Goal: Navigation & Orientation: Find specific page/section

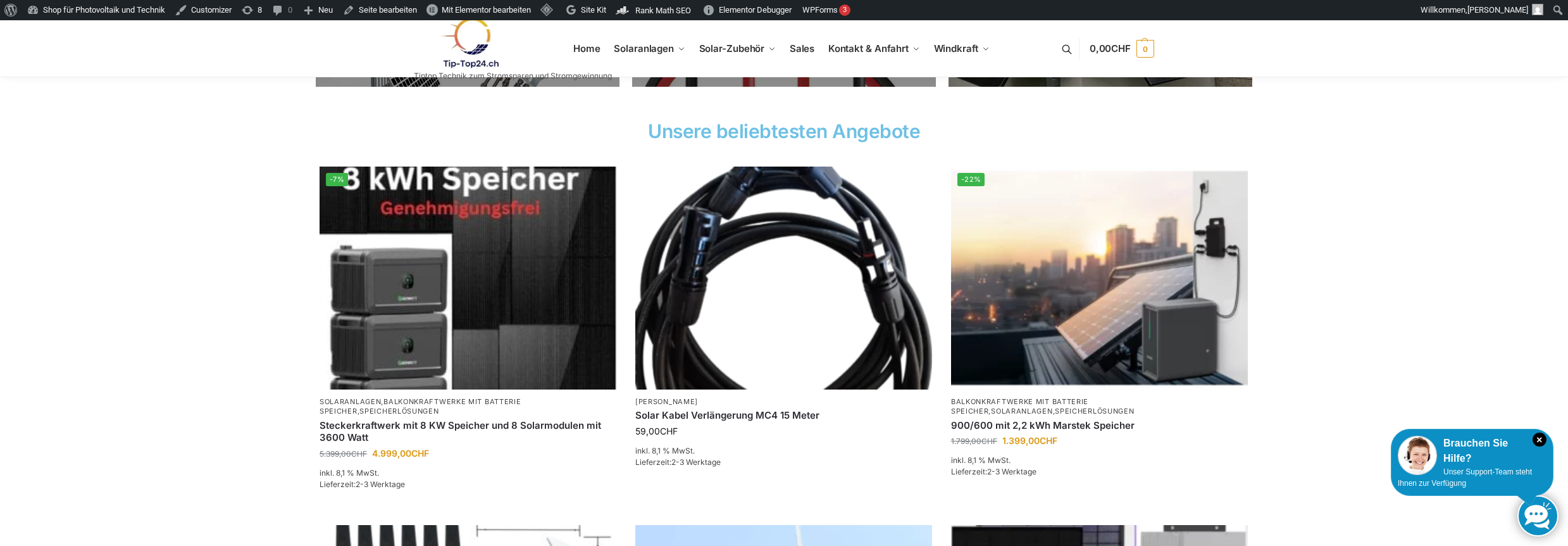
scroll to position [193, 0]
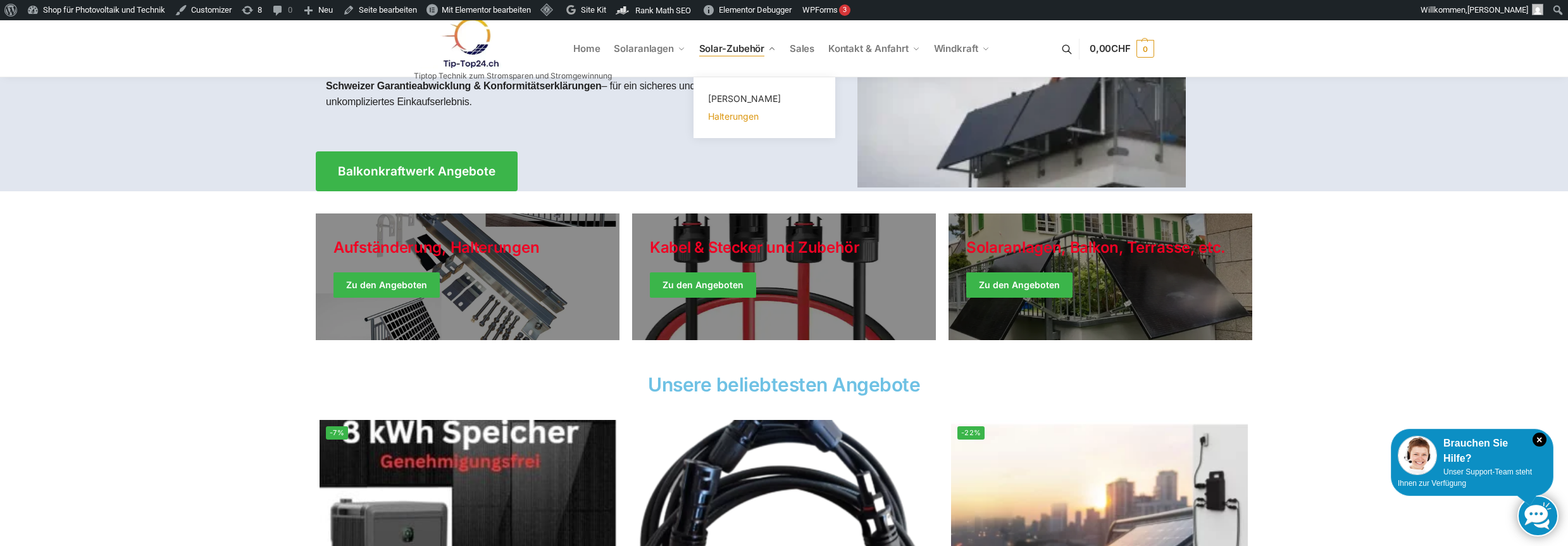
click at [726, 120] on span "Halterungen" at bounding box center [733, 116] width 50 height 11
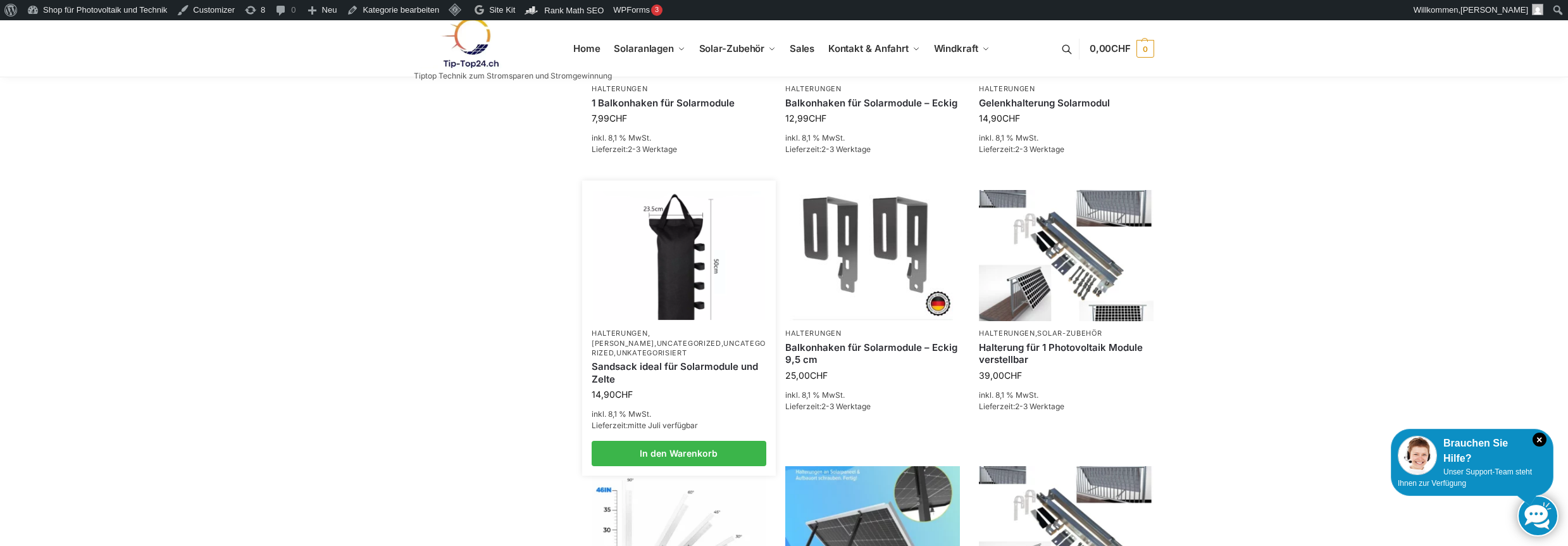
scroll to position [254, 0]
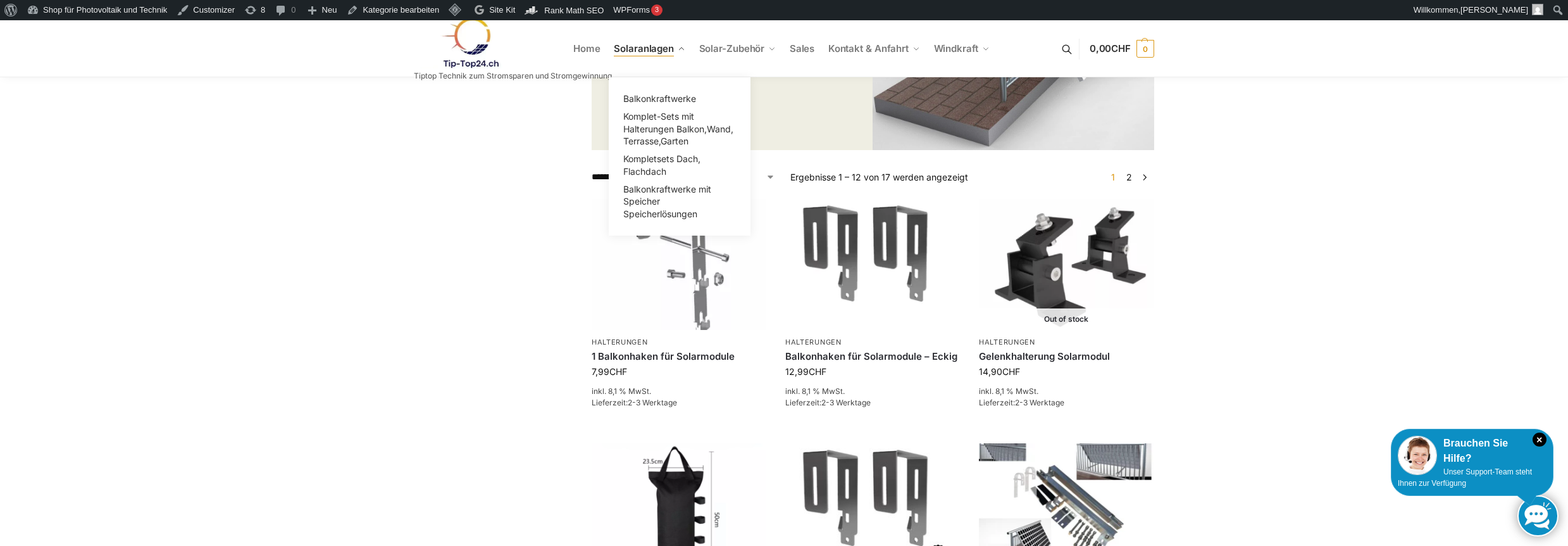
click at [642, 53] on span "Solaranlagen" at bounding box center [644, 48] width 60 height 12
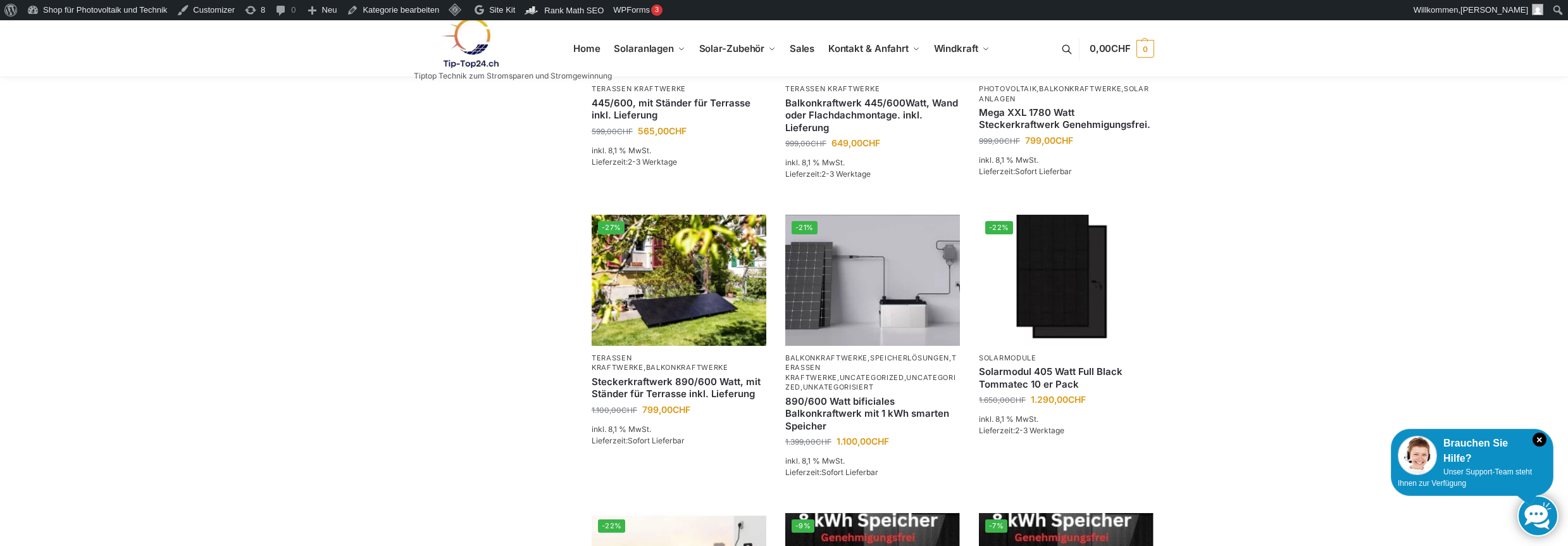
scroll to position [1013, 0]
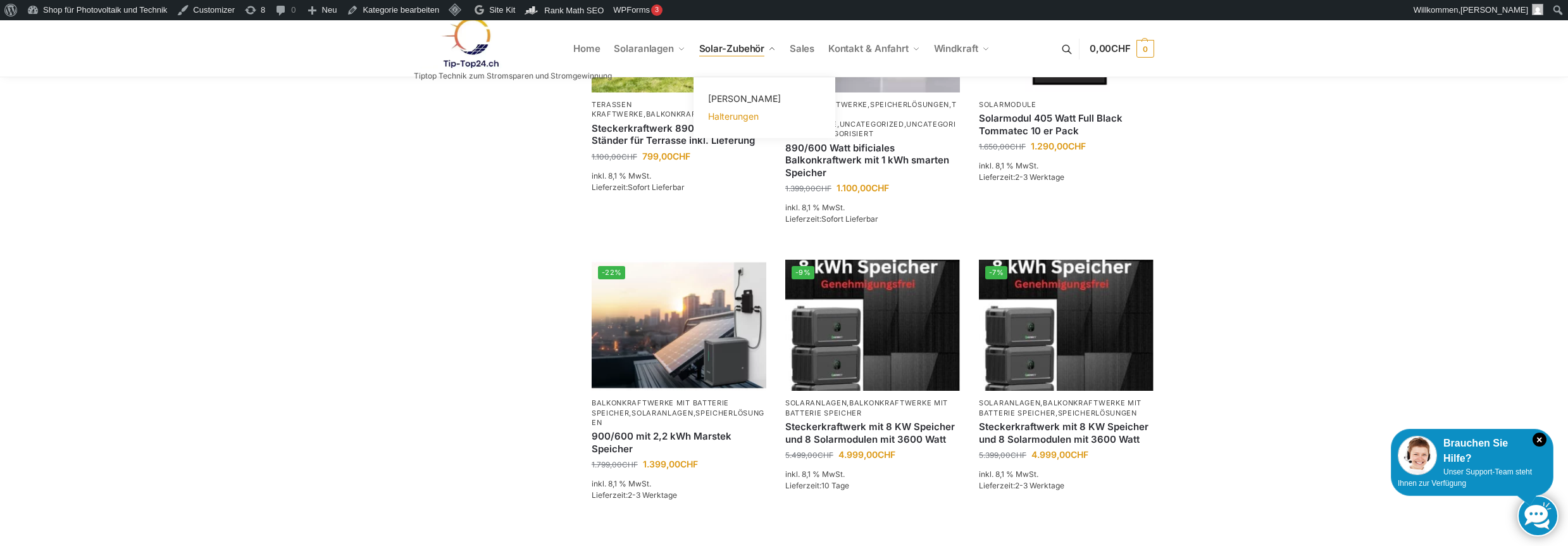
click at [745, 118] on span "Halterungen" at bounding box center [733, 116] width 50 height 11
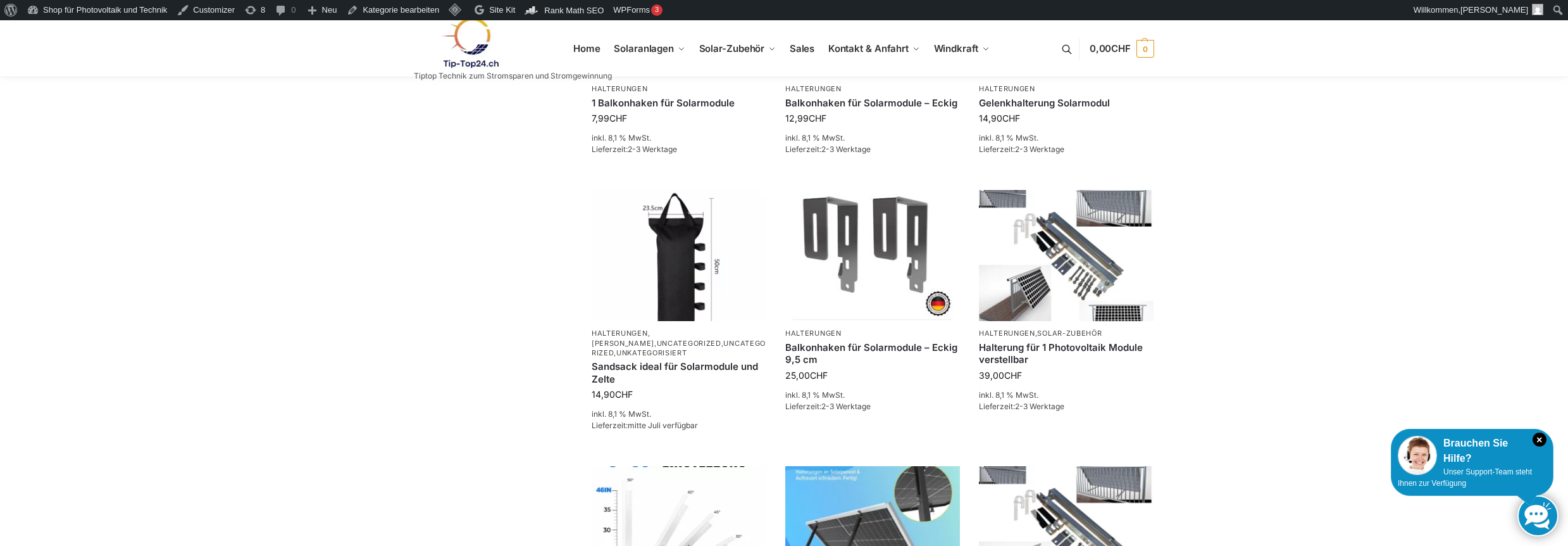
scroll to position [760, 0]
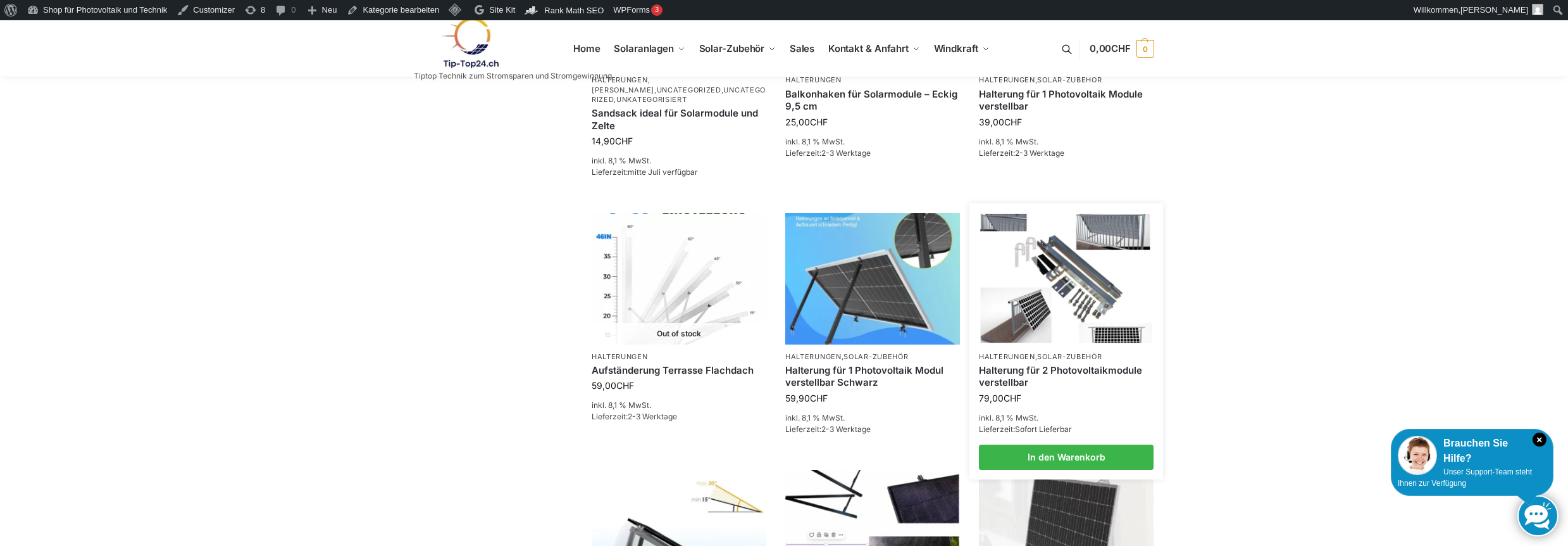
click at [1068, 352] on link "Solar-Zubehör" at bounding box center [1069, 356] width 64 height 9
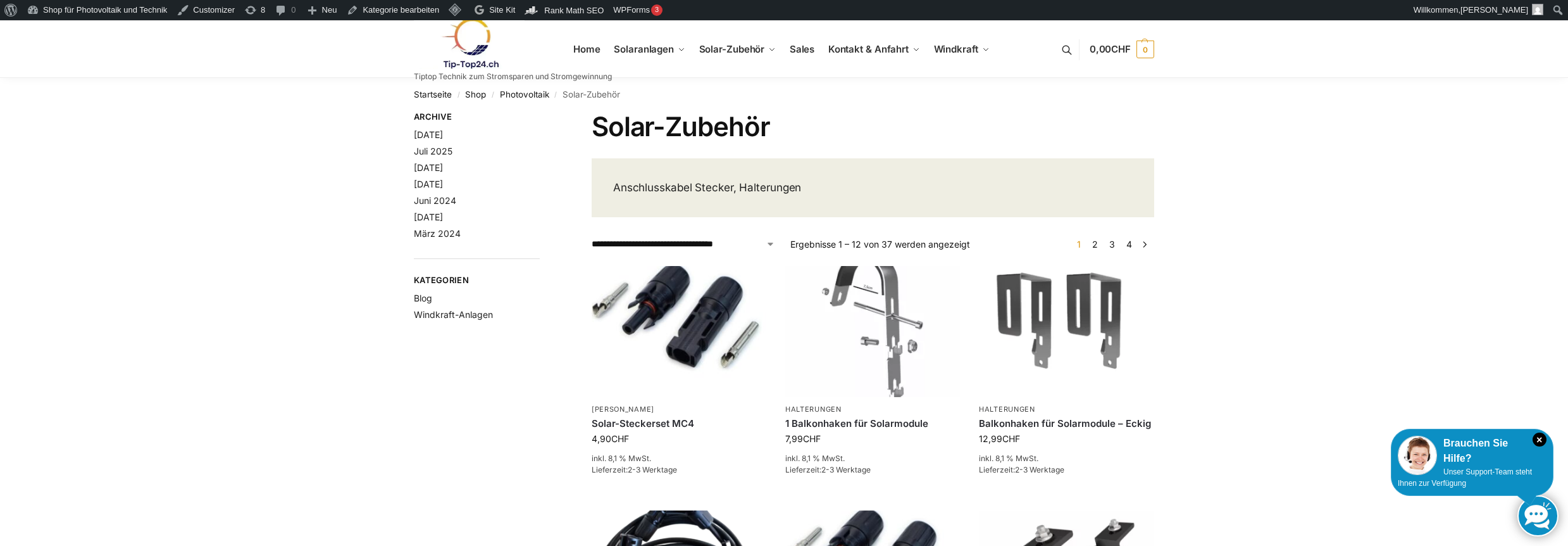
click at [1099, 247] on link "2" at bounding box center [1095, 244] width 12 height 11
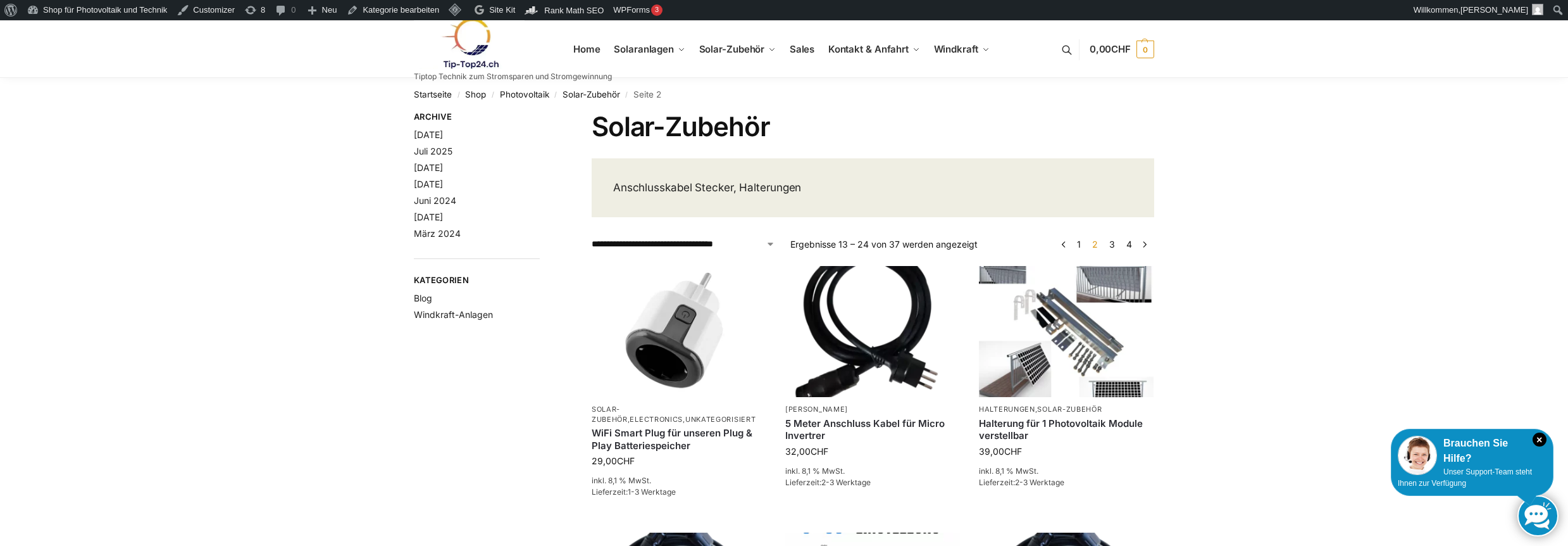
drag, startPoint x: 579, startPoint y: 47, endPoint x: 464, endPoint y: 84, distance: 120.8
click at [577, 48] on link at bounding box center [513, 43] width 198 height 51
